Goal: Check status: Check status

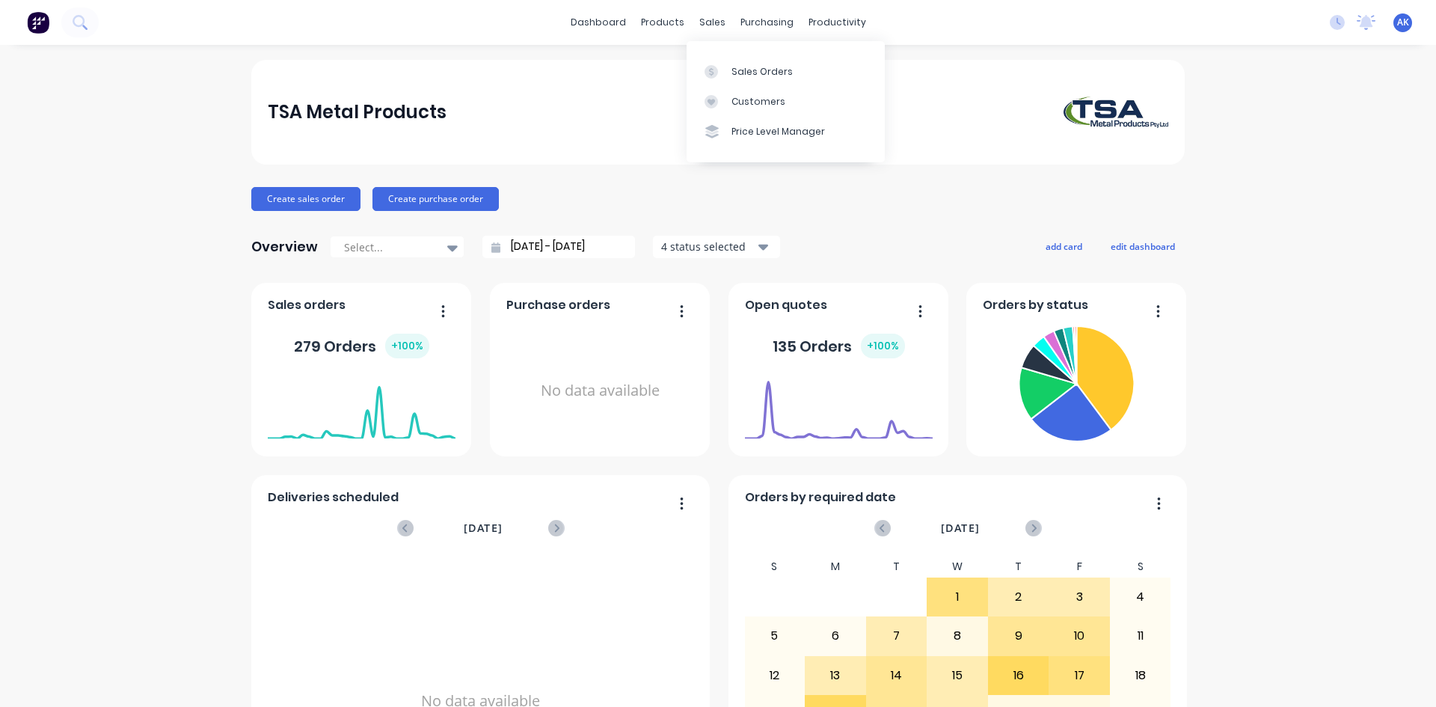
drag, startPoint x: 715, startPoint y: 18, endPoint x: 721, endPoint y: 34, distance: 17.5
click at [715, 20] on div "sales" at bounding box center [712, 22] width 41 height 22
click at [737, 67] on div "Sales Orders" at bounding box center [762, 71] width 61 height 13
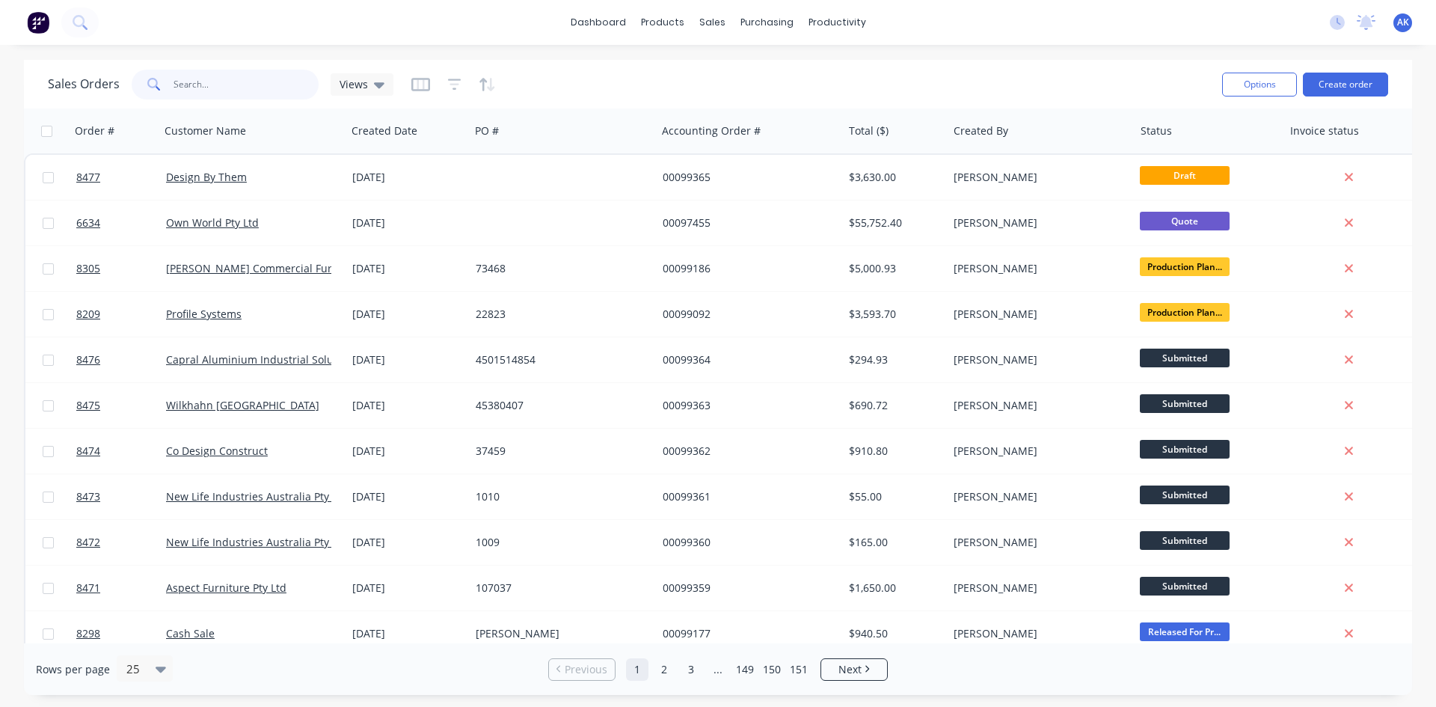
click at [273, 83] on input "text" at bounding box center [247, 85] width 146 height 30
type input "99354"
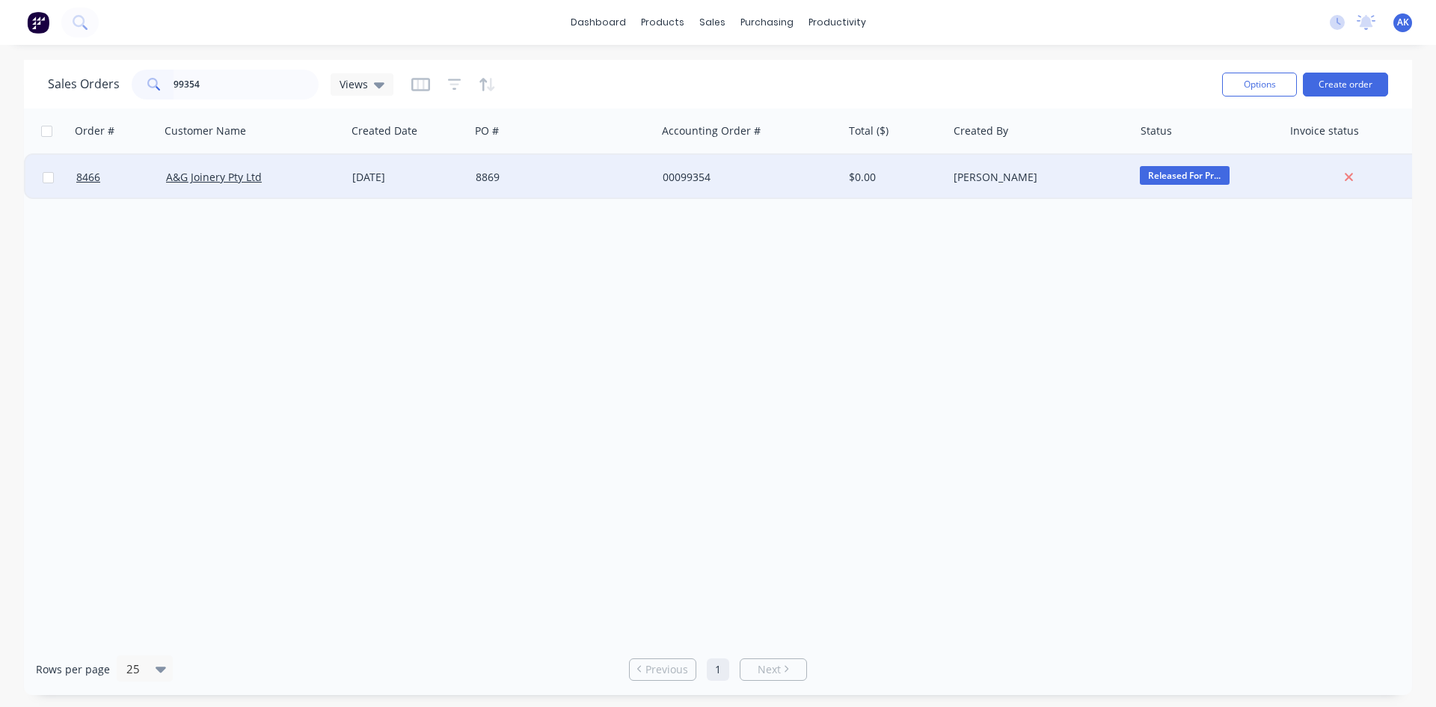
click at [392, 168] on div "[DATE]" at bounding box center [407, 177] width 123 height 45
